Goal: Task Accomplishment & Management: Complete application form

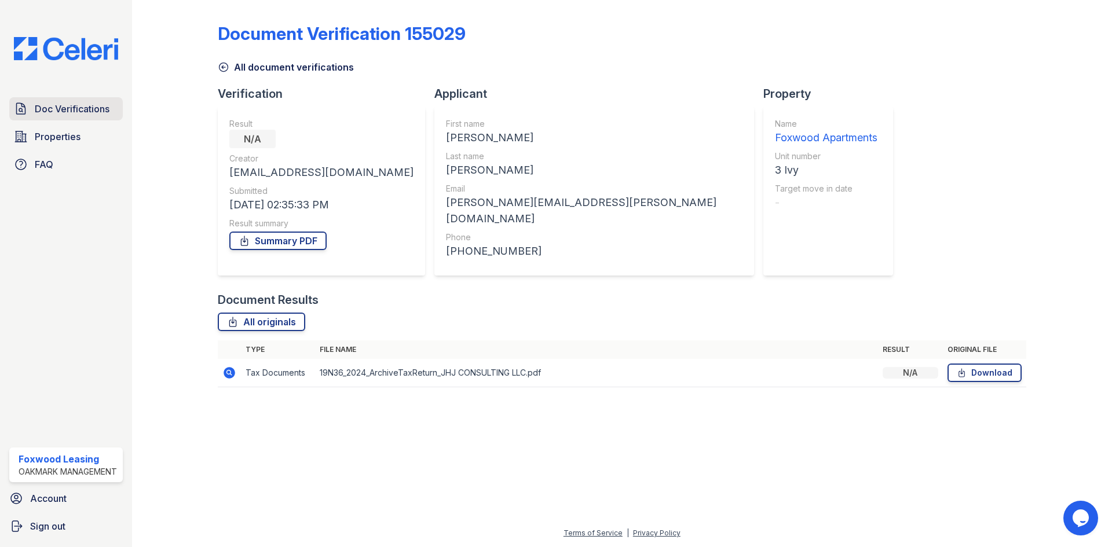
click at [58, 98] on link "Doc Verifications" at bounding box center [66, 108] width 114 height 23
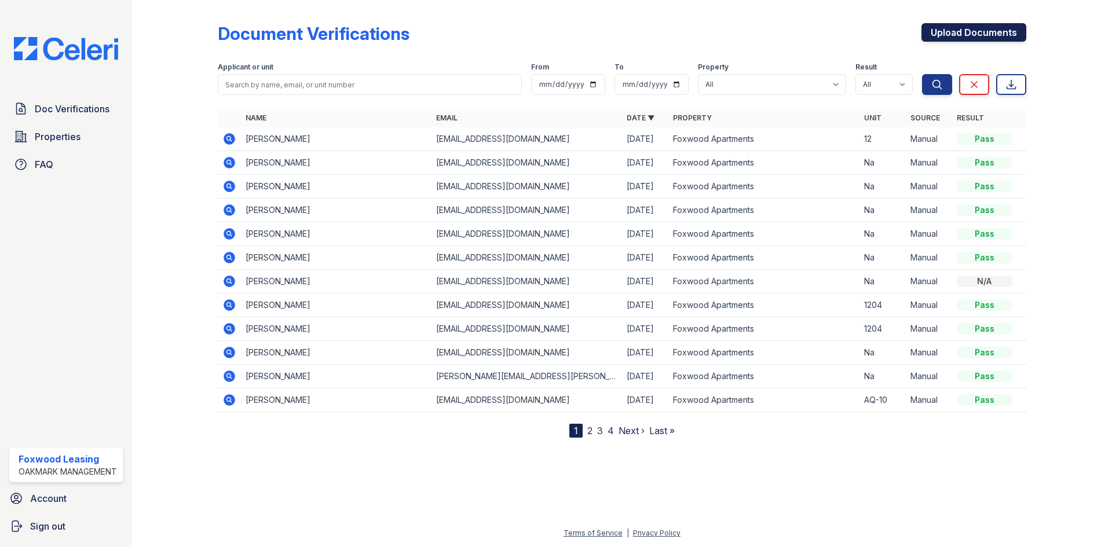
click at [951, 30] on link "Upload Documents" at bounding box center [973, 32] width 105 height 19
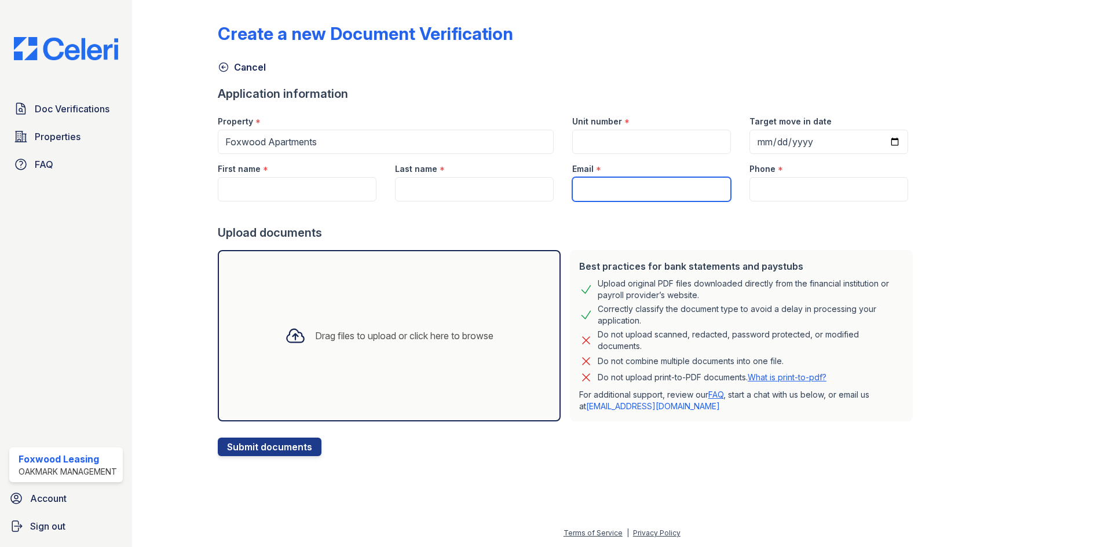
click at [578, 189] on input "Email" at bounding box center [651, 189] width 159 height 24
paste input "[EMAIL_ADDRESS][DOMAIN_NAME]"
type input "[EMAIL_ADDRESS][DOMAIN_NAME]"
click at [602, 145] on input "Unit number" at bounding box center [651, 142] width 159 height 24
type input "AF-15"
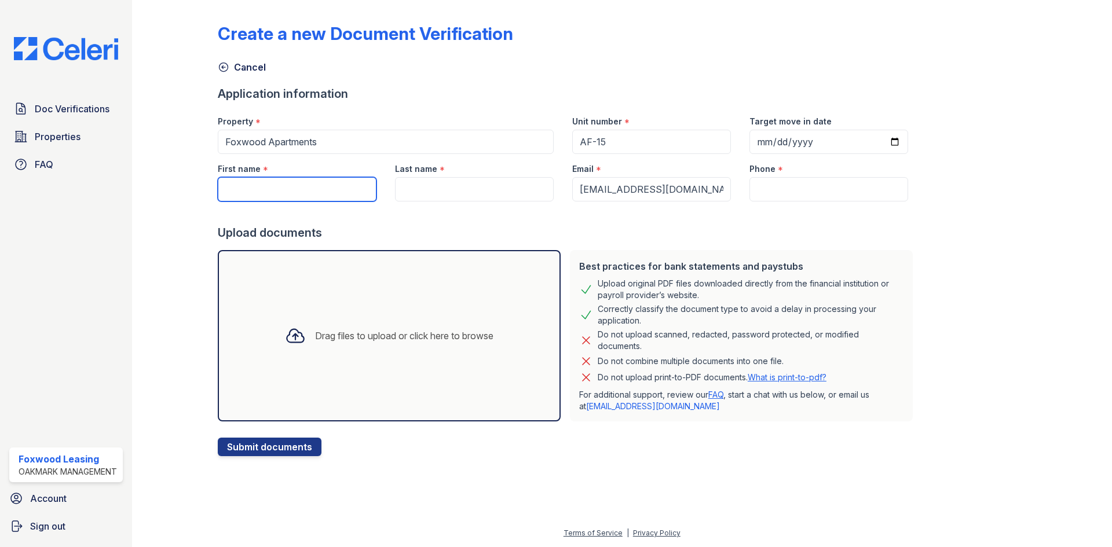
click at [273, 193] on input "First name" at bounding box center [297, 189] width 159 height 24
type input "adeniyi"
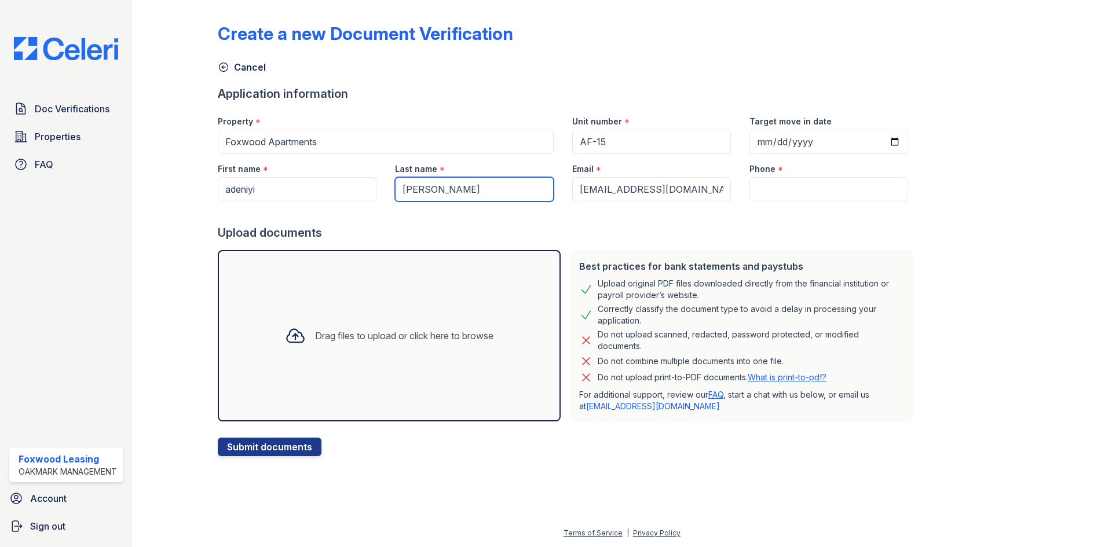
type input "[PERSON_NAME]"
click at [285, 334] on icon at bounding box center [295, 335] width 21 height 21
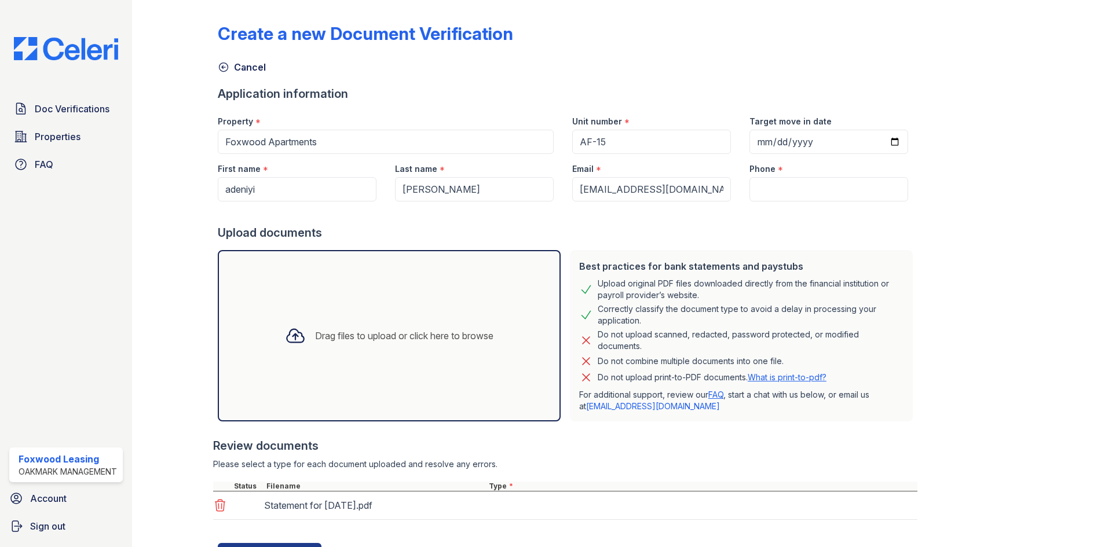
scroll to position [54, 0]
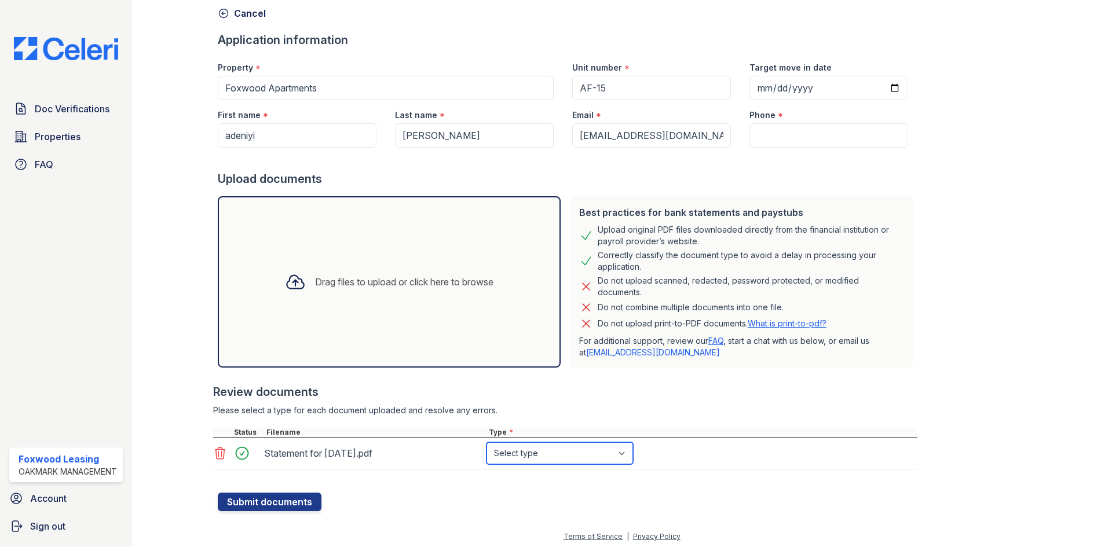
click at [518, 453] on select "Select type Paystub Bank Statement Offer Letter Tax Documents Benefit Award Let…" at bounding box center [559, 453] width 147 height 22
select select "paystub"
click at [486, 442] on select "Select type Paystub Bank Statement Offer Letter Tax Documents Benefit Award Let…" at bounding box center [559, 453] width 147 height 22
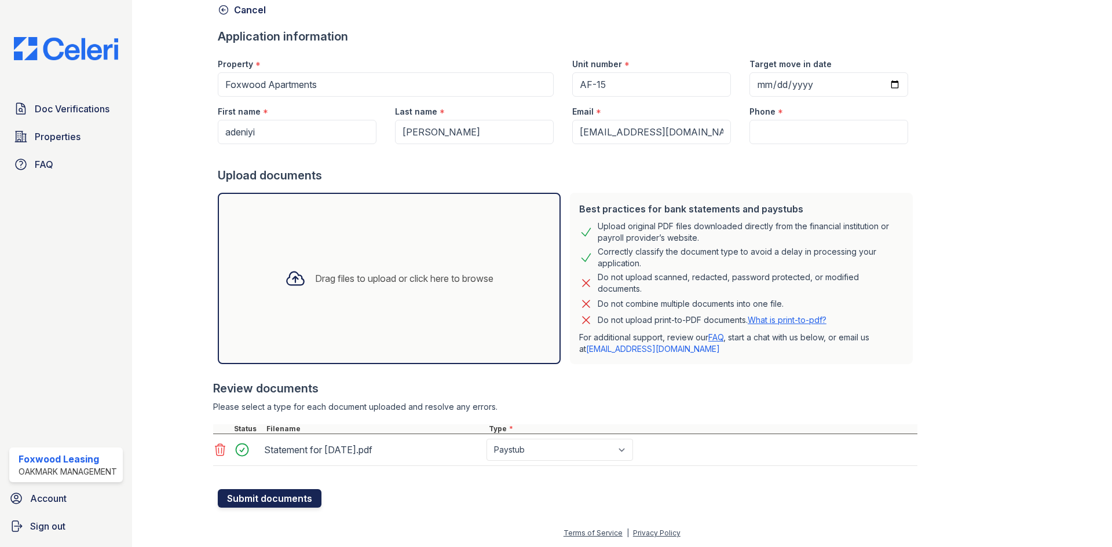
click at [262, 499] on button "Submit documents" at bounding box center [270, 498] width 104 height 19
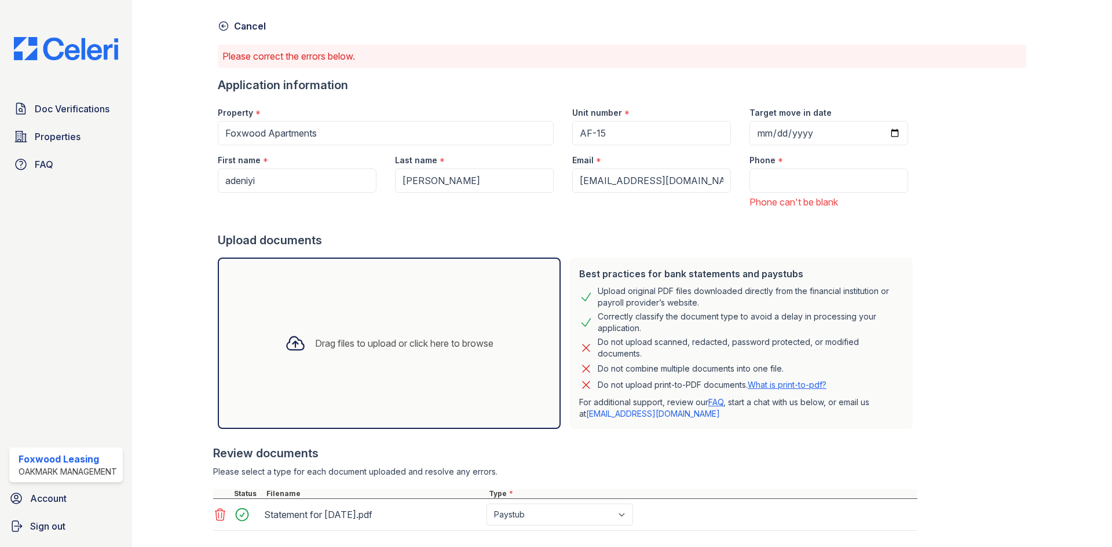
scroll to position [0, 0]
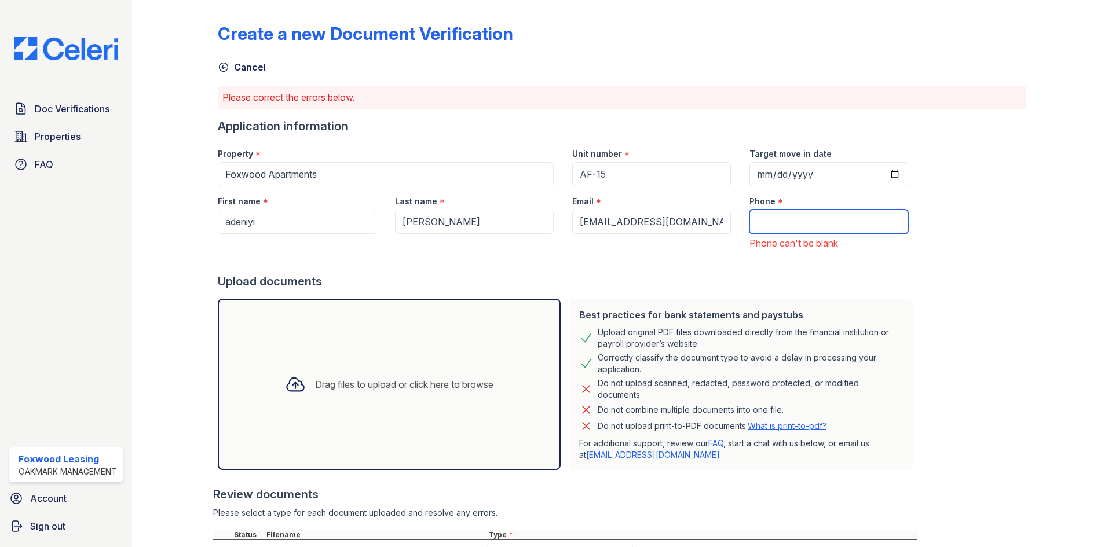
click at [762, 222] on input "Phone" at bounding box center [828, 222] width 159 height 24
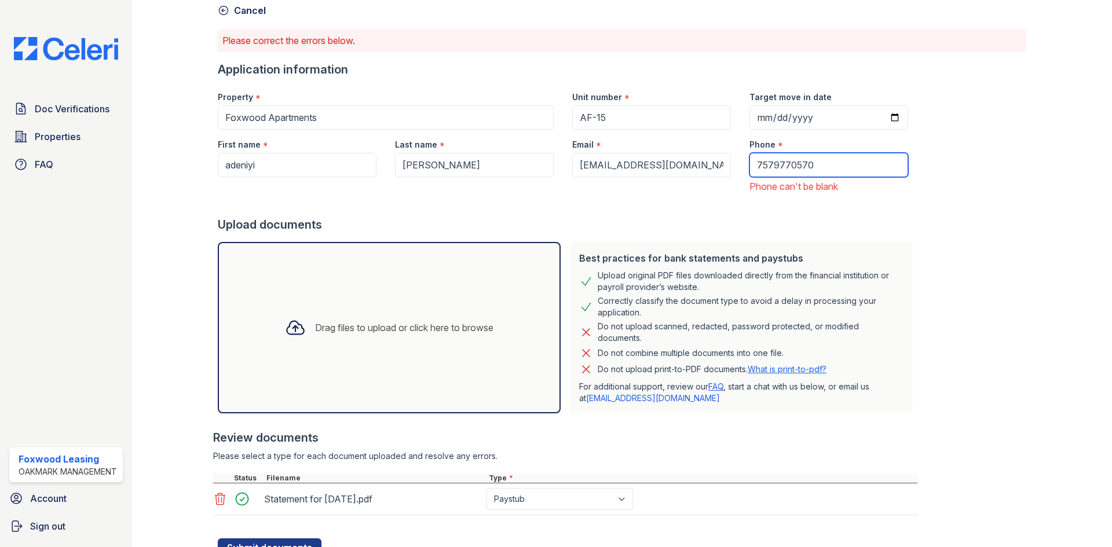
scroll to position [106, 0]
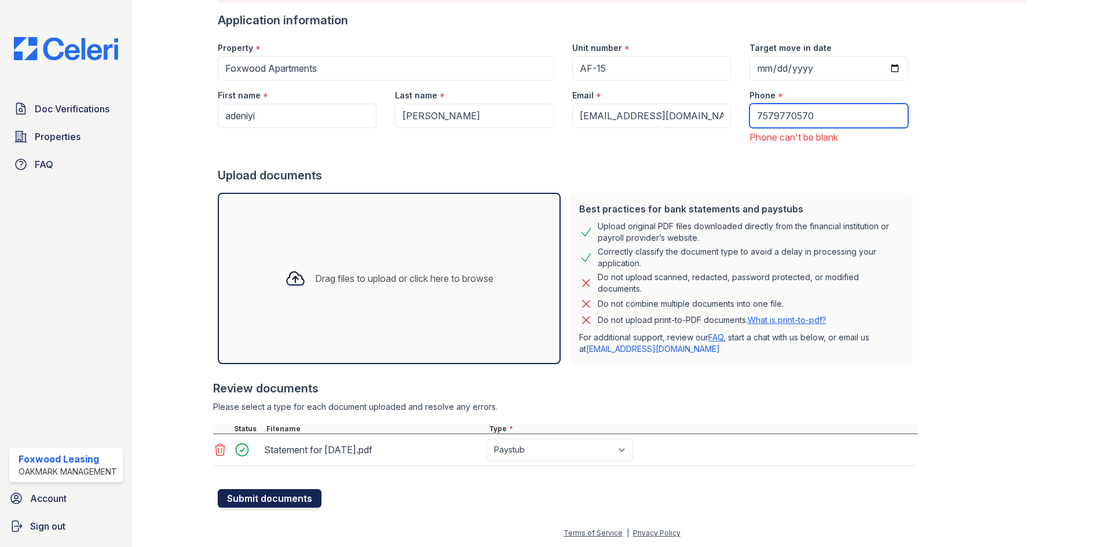
type input "7579770570"
click at [269, 499] on button "Submit documents" at bounding box center [270, 498] width 104 height 19
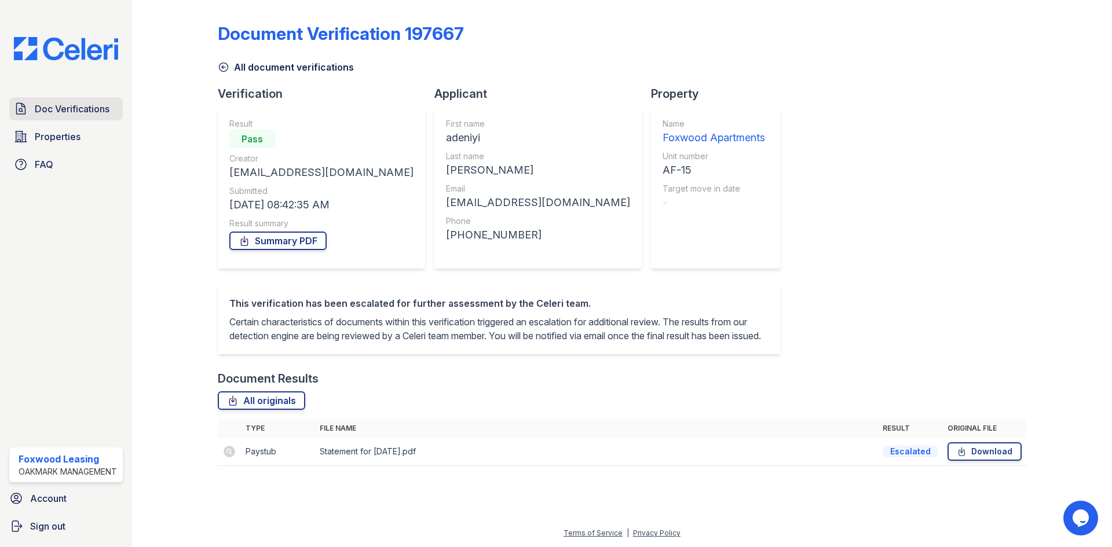
click at [57, 100] on link "Doc Verifications" at bounding box center [66, 108] width 114 height 23
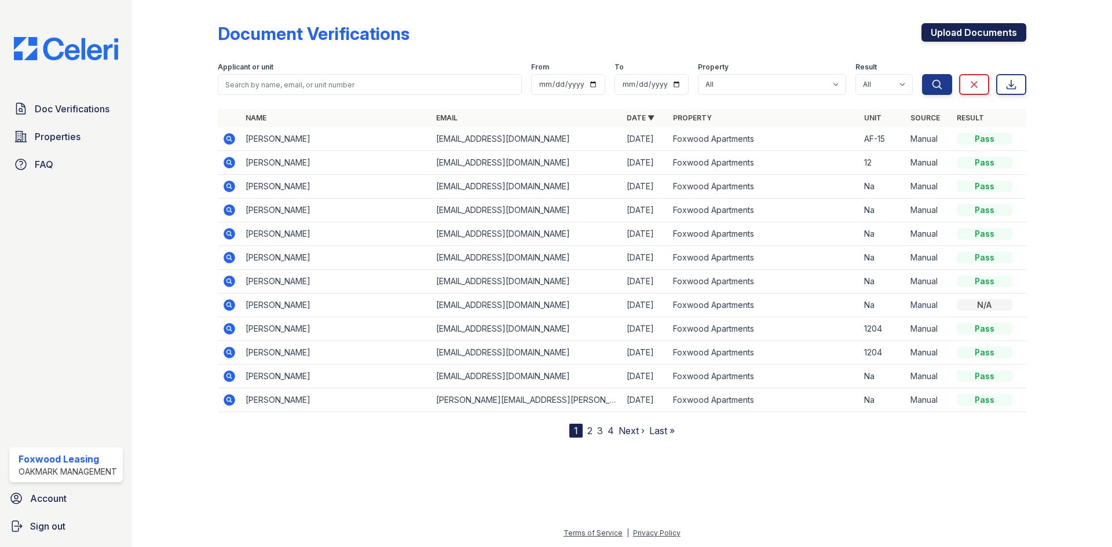
click at [981, 28] on link "Upload Documents" at bounding box center [973, 32] width 105 height 19
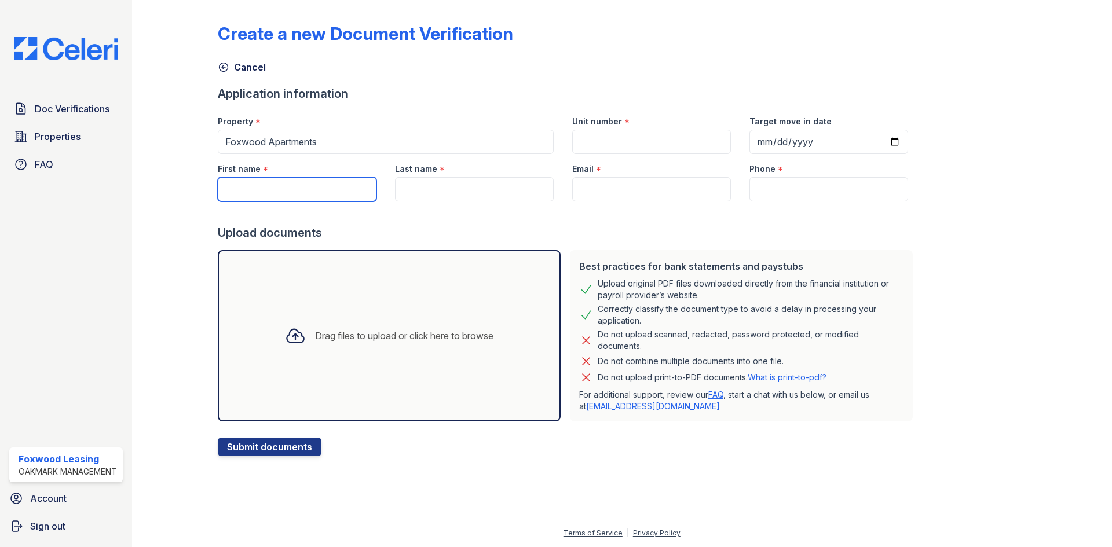
click at [261, 193] on input "First name" at bounding box center [297, 189] width 159 height 24
type input "Matthew"
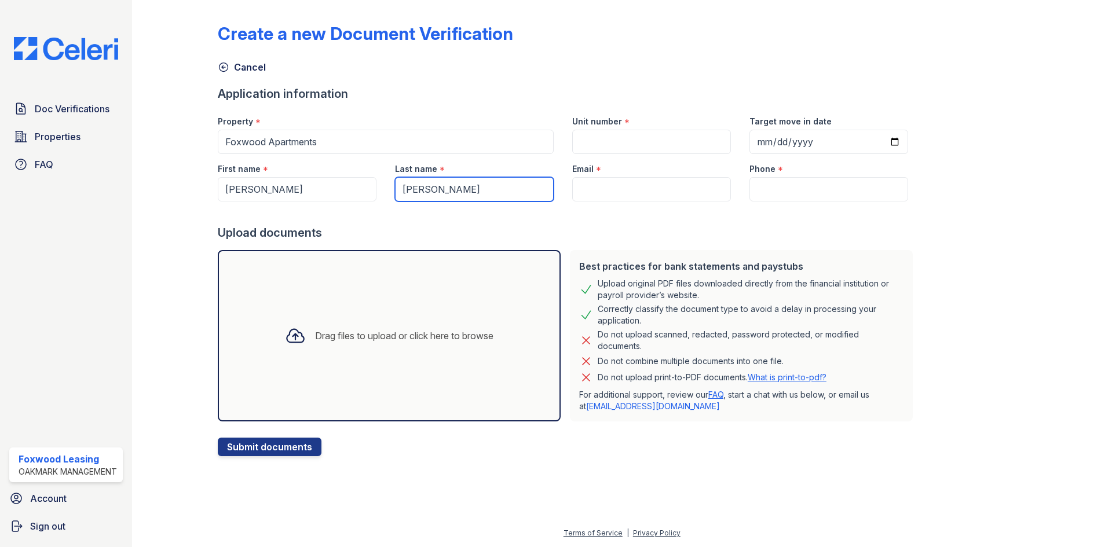
type input "Davis"
click at [580, 186] on input "Email" at bounding box center [651, 189] width 159 height 24
paste input "mdavis@newark.de.us"
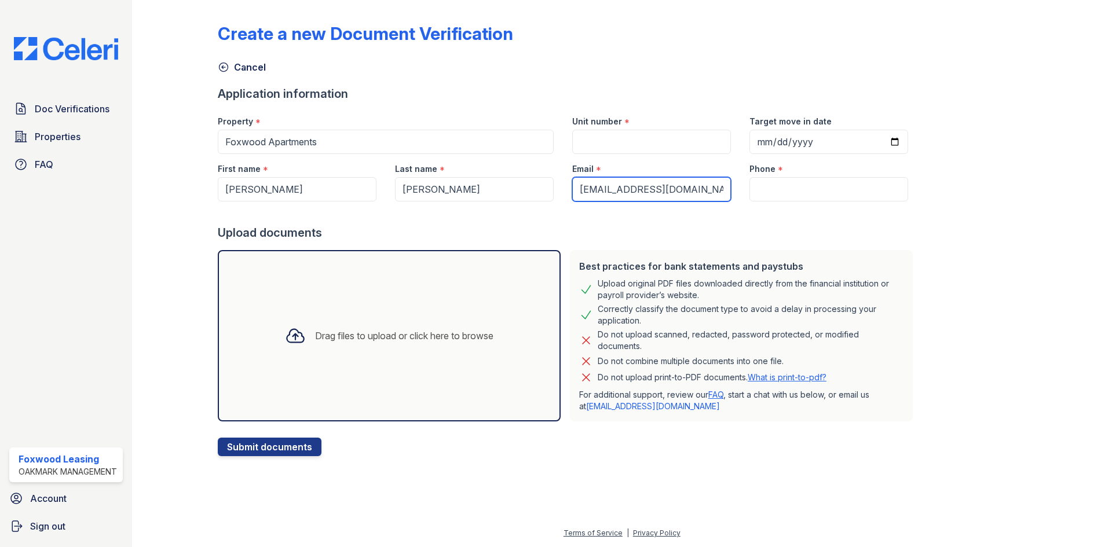
type input "mdavis@newark.de.us"
click at [610, 136] on input "Unit number" at bounding box center [651, 142] width 159 height 24
type input "AF-15"
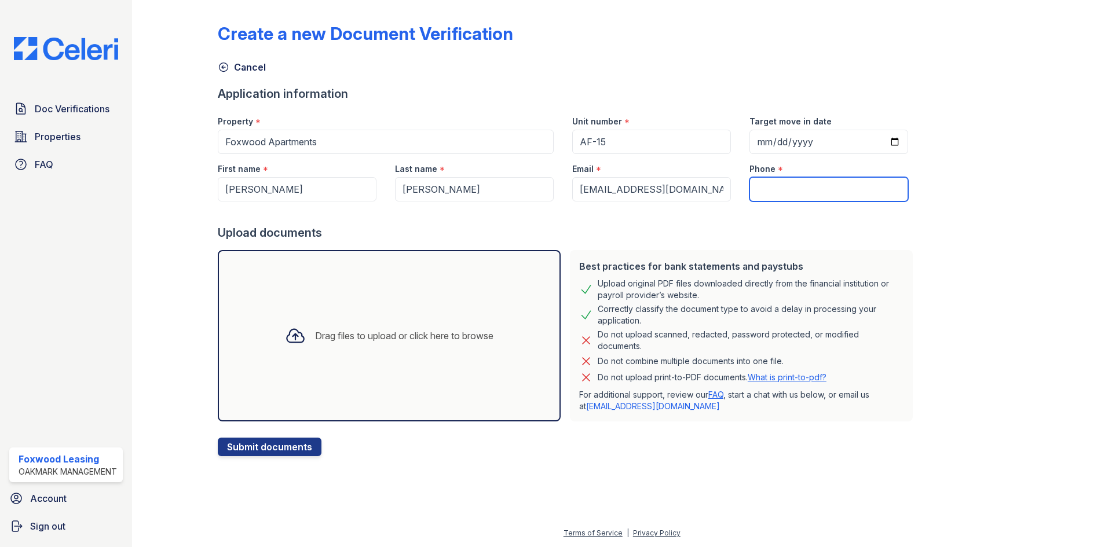
click at [777, 189] on input "Phone" at bounding box center [828, 189] width 159 height 24
type input "3024502183"
click at [285, 332] on icon at bounding box center [295, 335] width 21 height 21
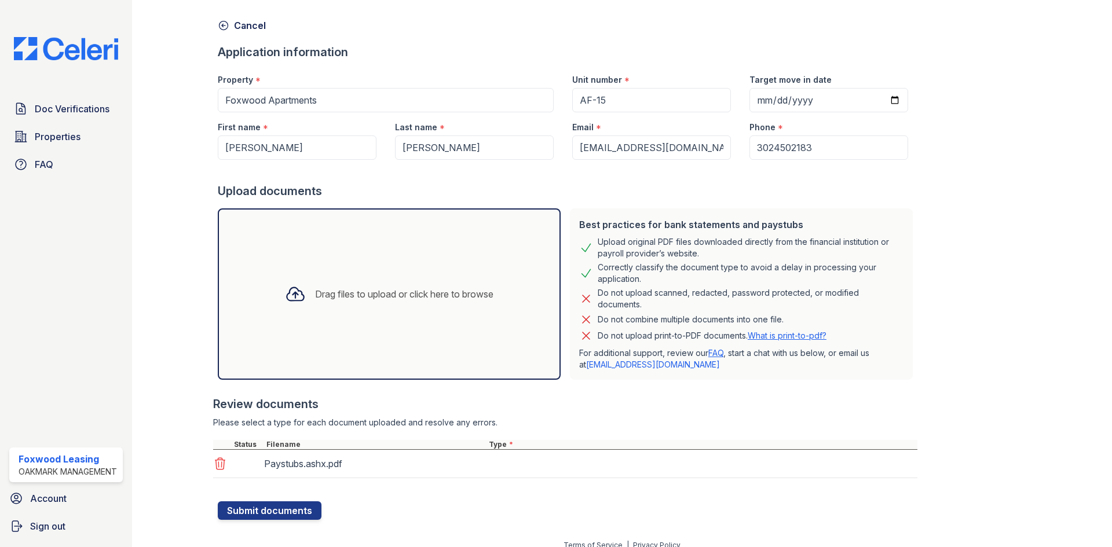
scroll to position [54, 0]
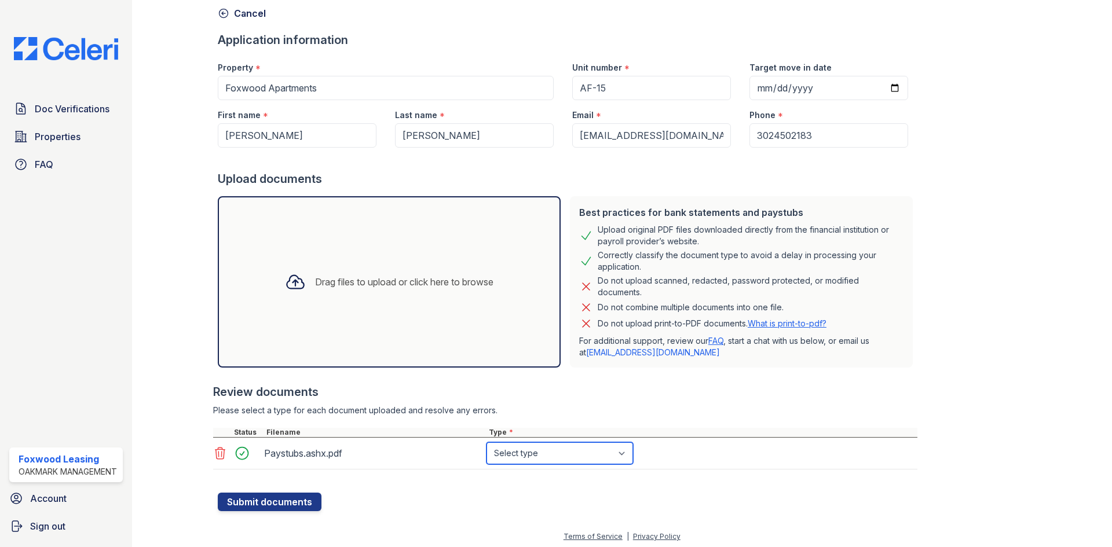
click at [543, 453] on select "Select type Paystub Bank Statement Offer Letter Tax Documents Benefit Award Let…" at bounding box center [559, 453] width 147 height 22
select select "paystub"
click at [486, 442] on select "Select type Paystub Bank Statement Offer Letter Tax Documents Benefit Award Let…" at bounding box center [559, 453] width 147 height 22
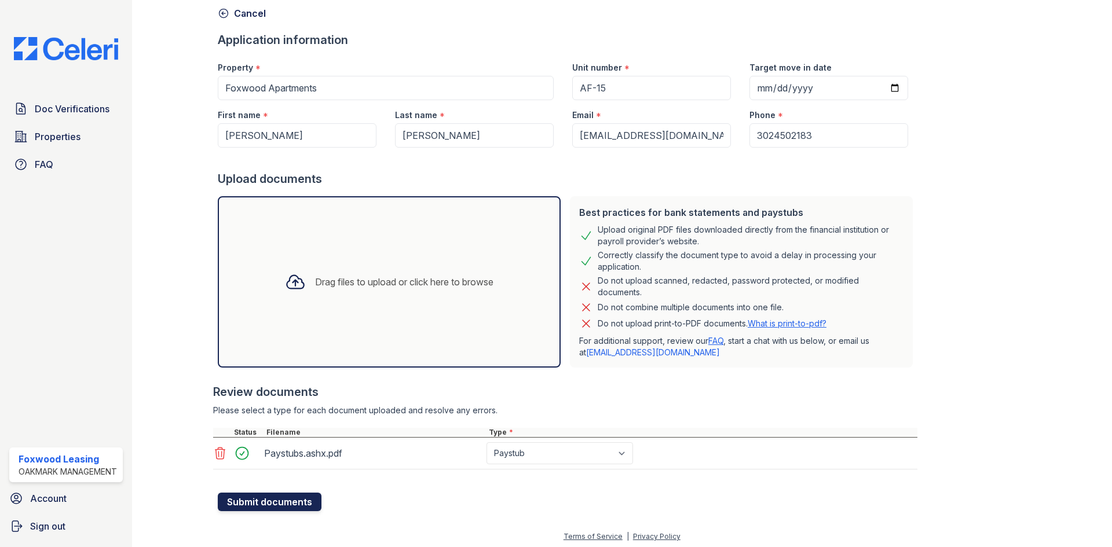
click at [267, 502] on button "Submit documents" at bounding box center [270, 502] width 104 height 19
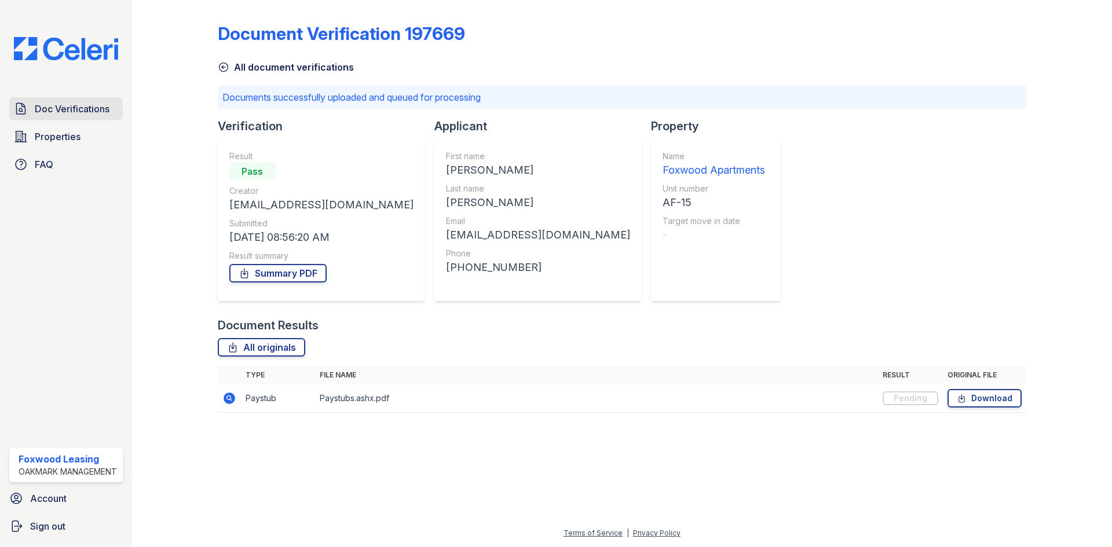
click at [66, 108] on span "Doc Verifications" at bounding box center [72, 109] width 75 height 14
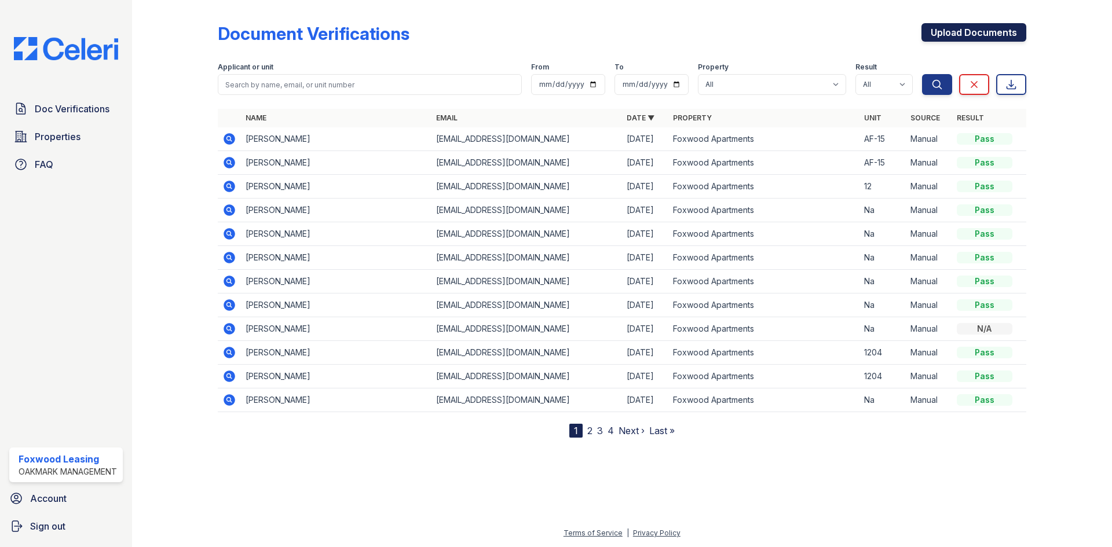
click at [971, 28] on link "Upload Documents" at bounding box center [973, 32] width 105 height 19
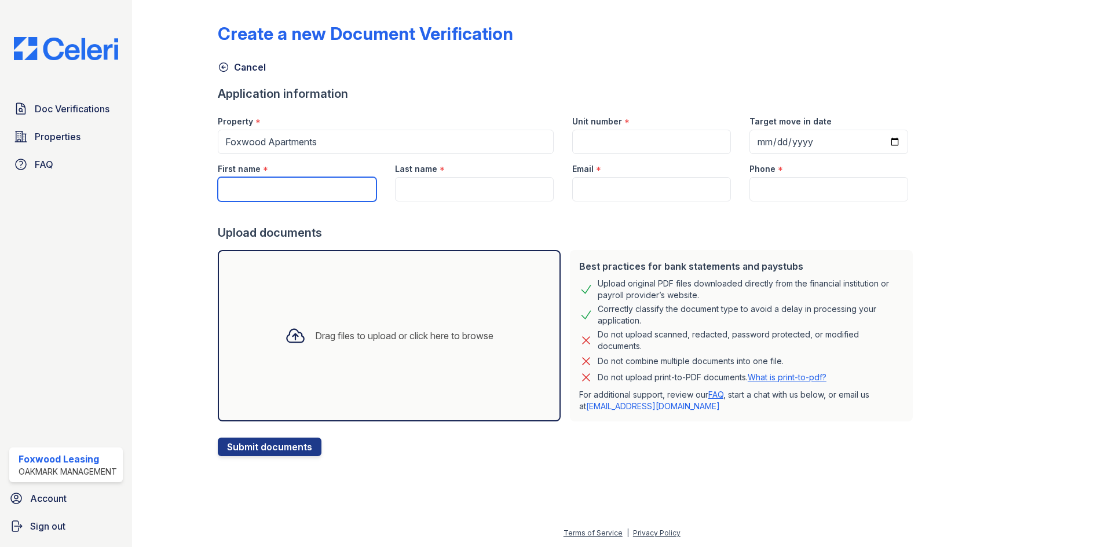
click at [244, 182] on input "First name" at bounding box center [297, 189] width 159 height 24
type input "Adeniyi"
type input "R"
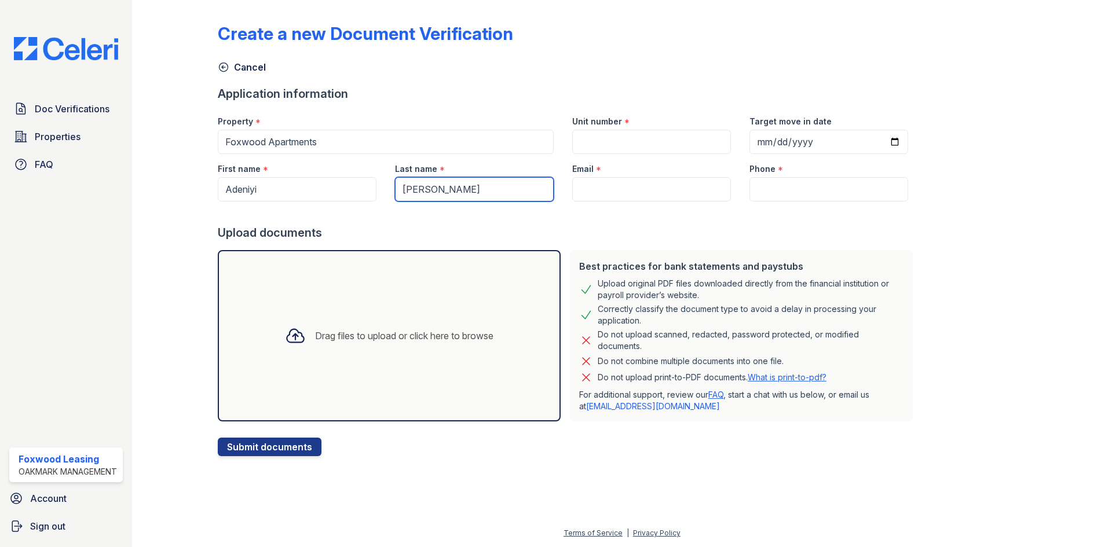
type input "[PERSON_NAME]"
click at [588, 186] on input "Email" at bounding box center [651, 189] width 159 height 24
paste input "[EMAIL_ADDRESS][DOMAIN_NAME]"
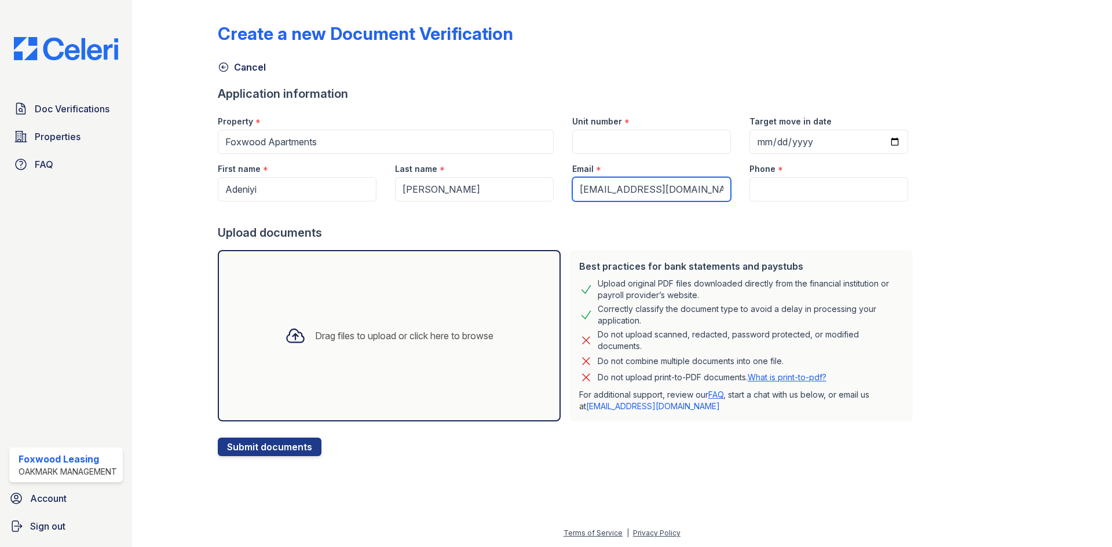
scroll to position [0, 2]
type input "[EMAIL_ADDRESS][DOMAIN_NAME]"
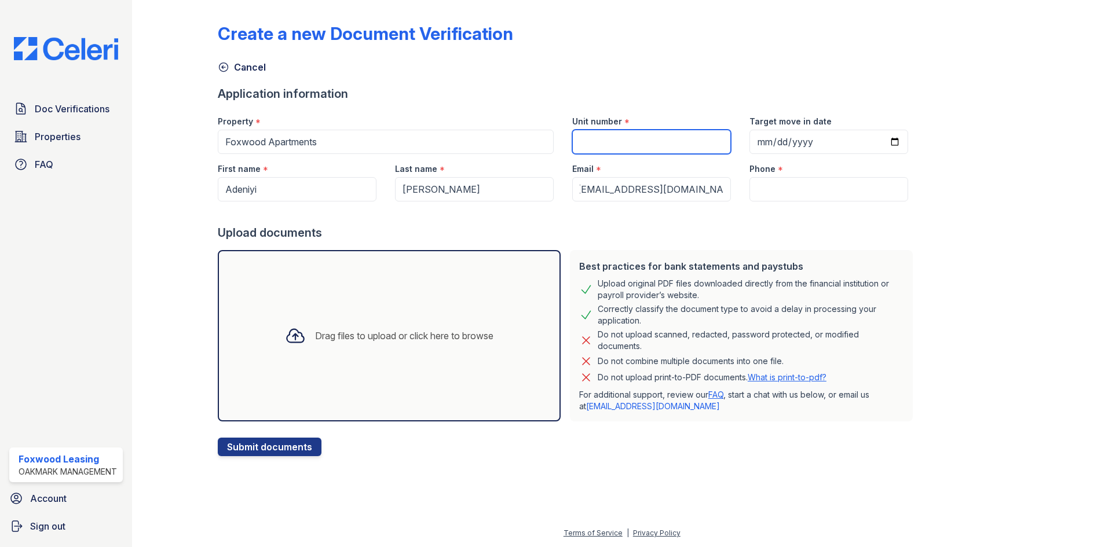
click at [628, 137] on input "Unit number" at bounding box center [651, 142] width 159 height 24
type input "AF-15"
click at [771, 187] on input "Phone" at bounding box center [828, 189] width 159 height 24
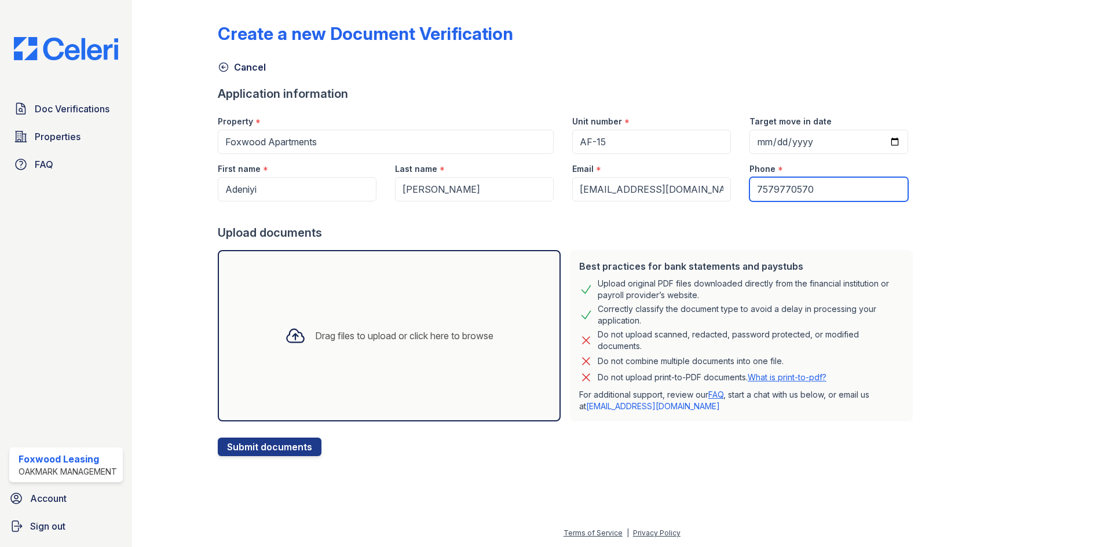
type input "7579770570"
click at [287, 335] on icon at bounding box center [295, 336] width 17 height 13
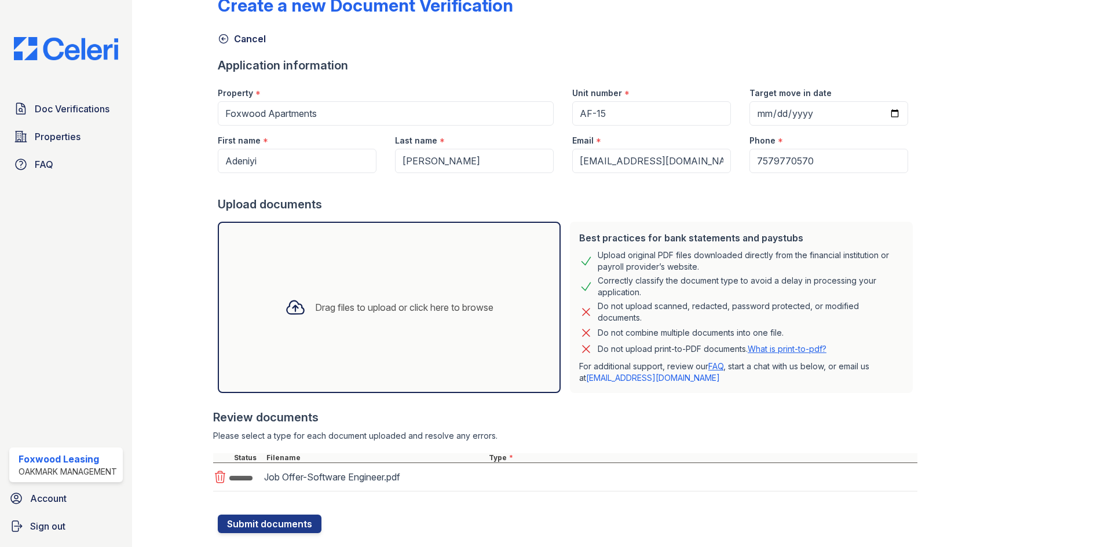
scroll to position [54, 0]
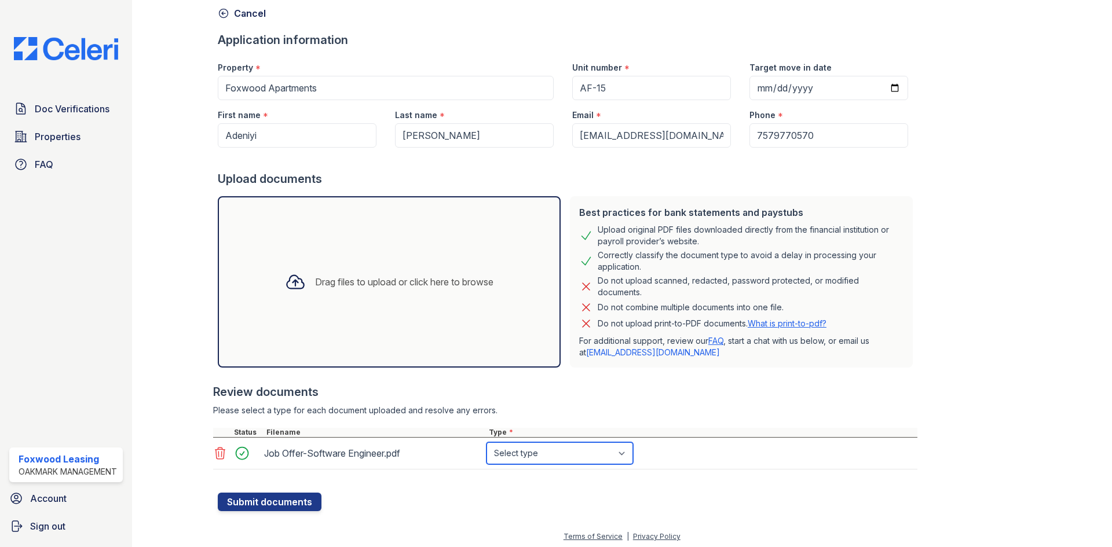
click at [530, 447] on select "Select type Paystub Bank Statement Offer Letter Tax Documents Benefit Award Let…" at bounding box center [559, 453] width 147 height 22
select select "offer_letter"
click at [486, 442] on select "Select type Paystub Bank Statement Offer Letter Tax Documents Benefit Award Let…" at bounding box center [559, 453] width 147 height 22
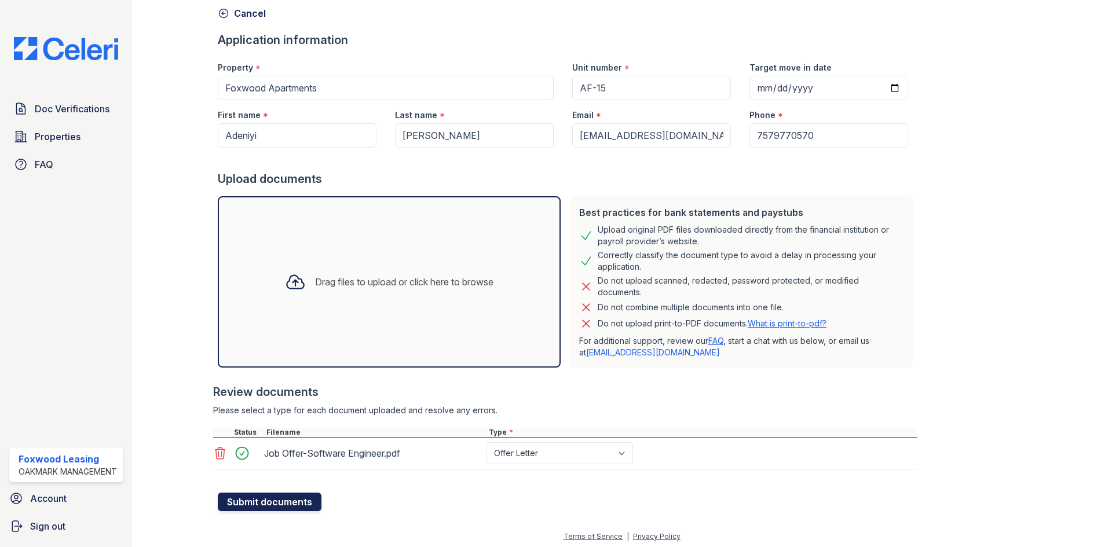
click at [241, 502] on button "Submit documents" at bounding box center [270, 502] width 104 height 19
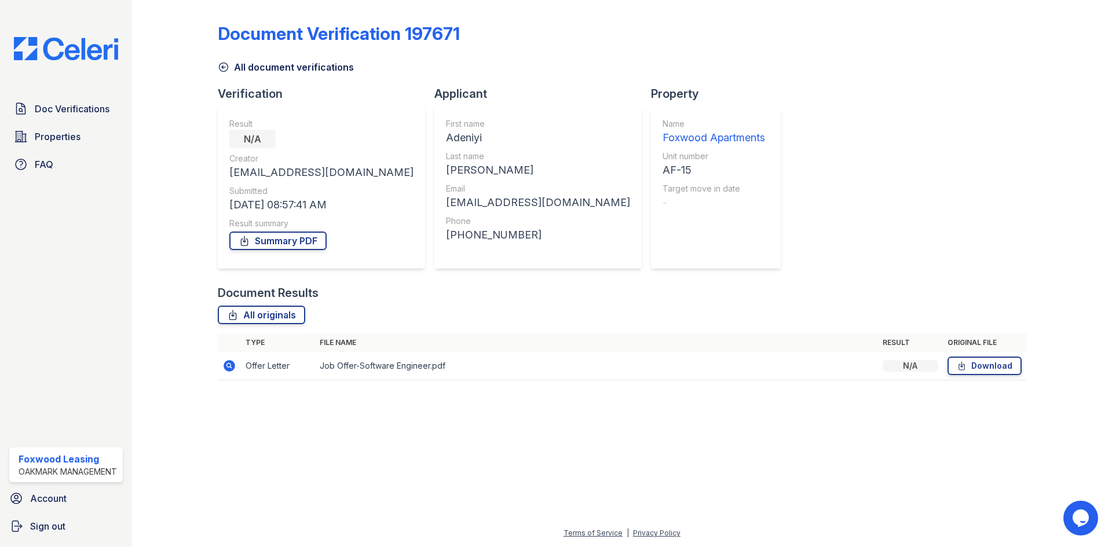
click at [246, 135] on div "N/A" at bounding box center [252, 139] width 46 height 19
click at [273, 245] on link "Summary PDF" at bounding box center [277, 241] width 97 height 19
click at [245, 240] on icon at bounding box center [245, 241] width 12 height 12
